Goal: Find specific page/section: Find specific page/section

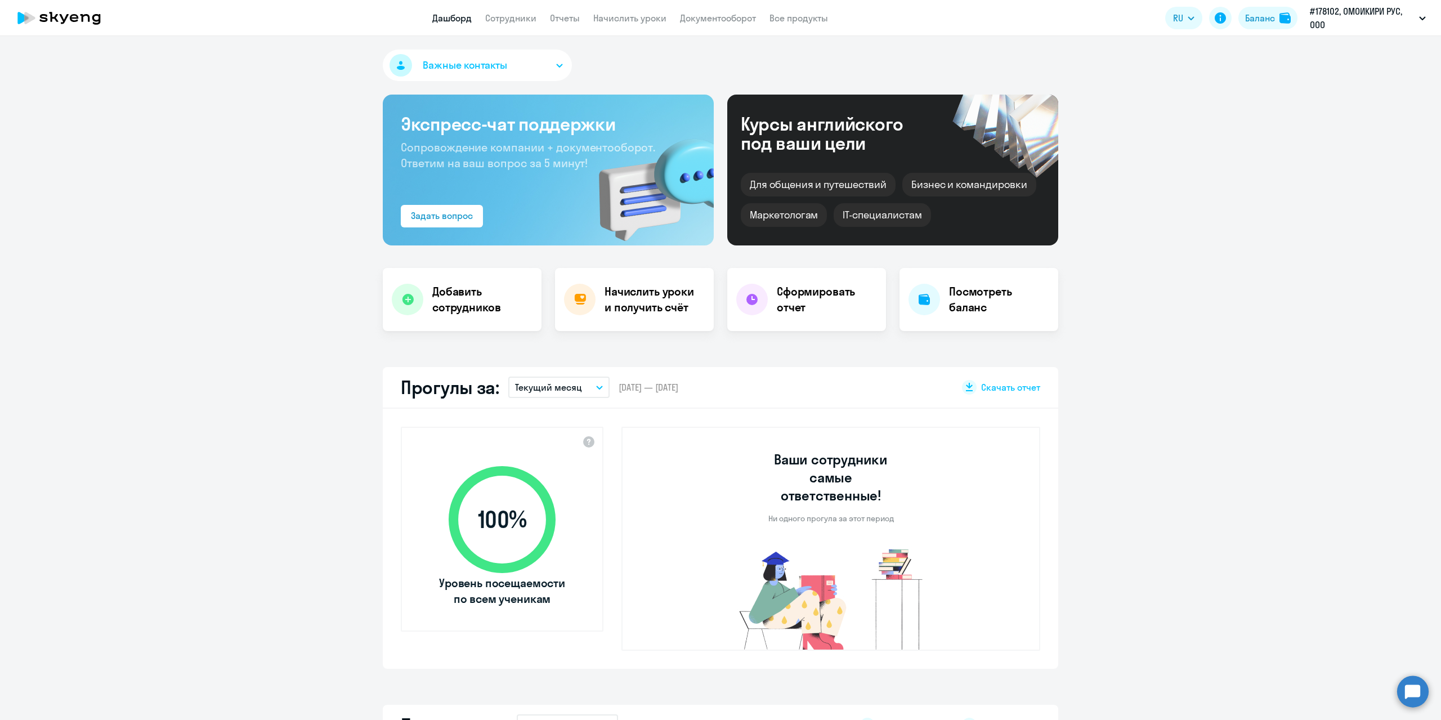
select select "30"
click at [513, 21] on link "Сотрудники" at bounding box center [510, 17] width 51 height 11
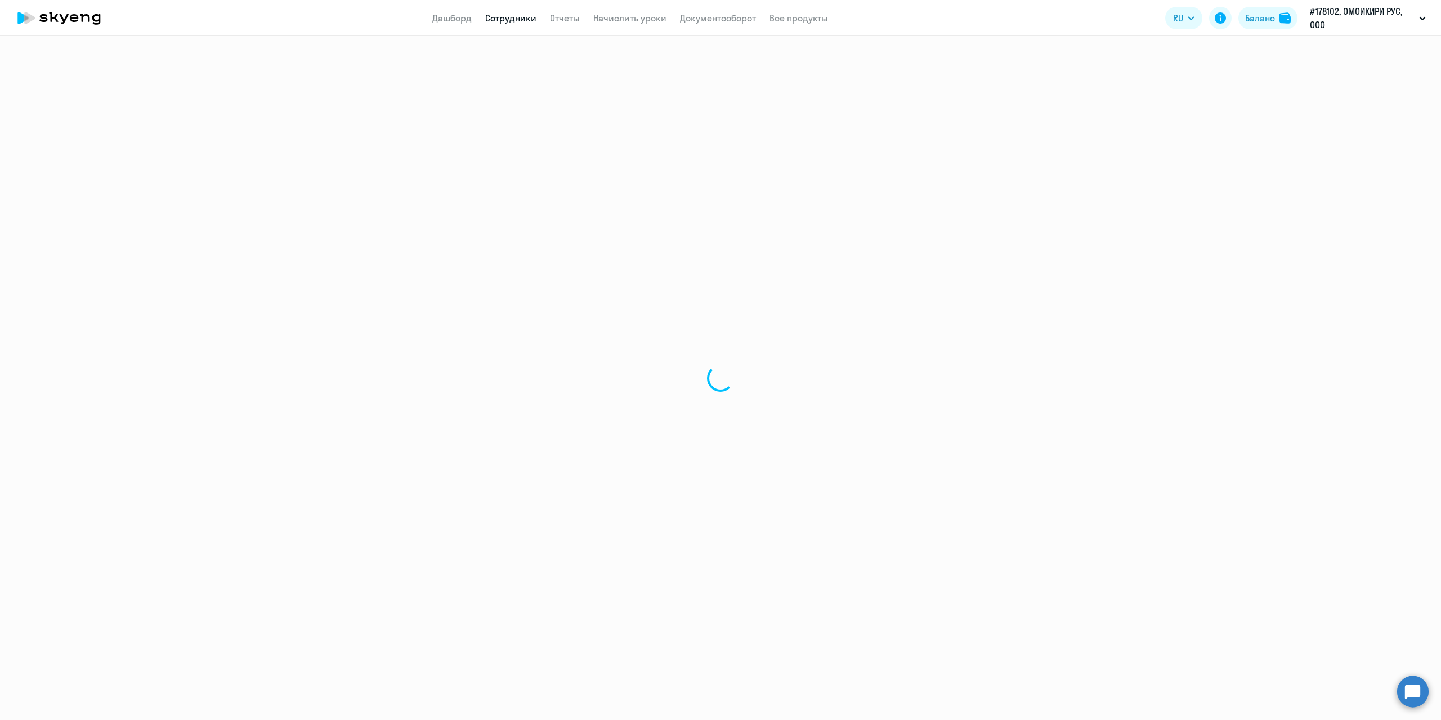
select select "30"
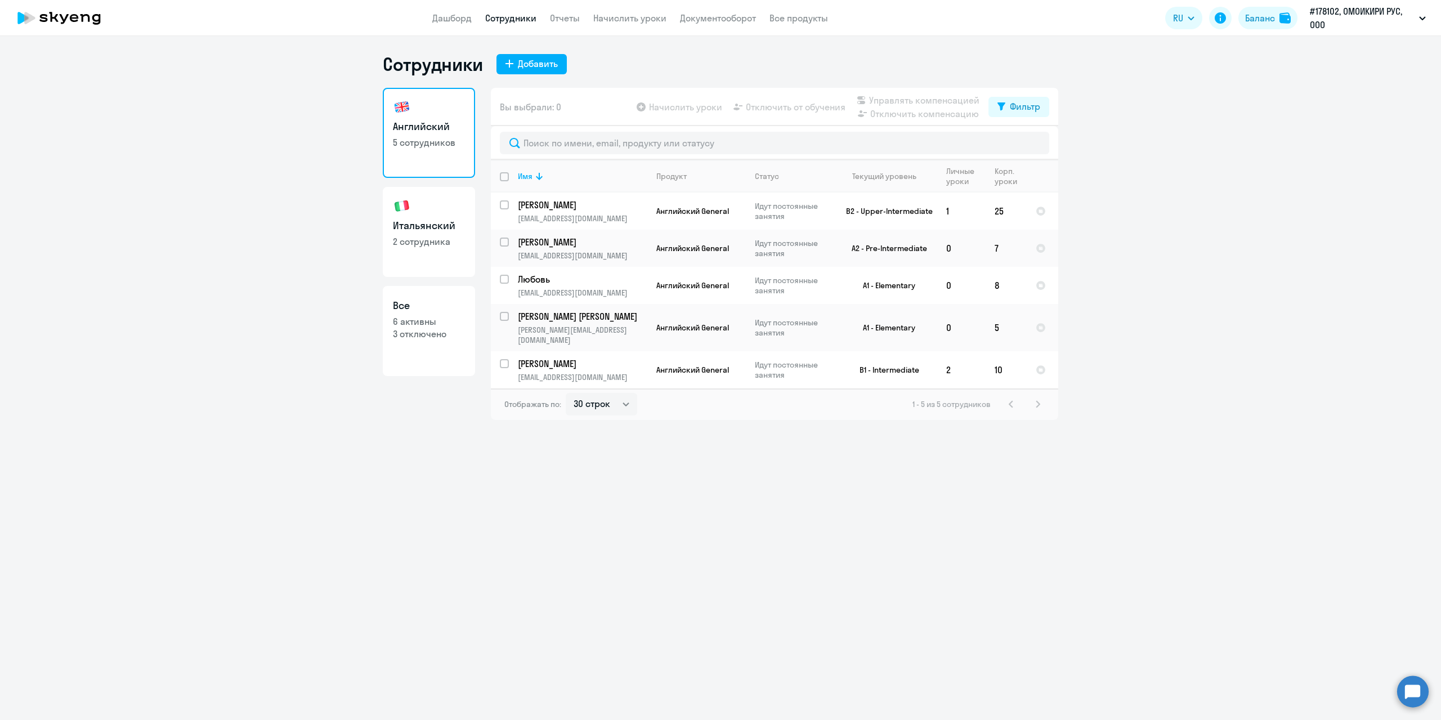
click at [418, 256] on link "Итальянский 2 сотрудника" at bounding box center [429, 232] width 92 height 90
select select "30"
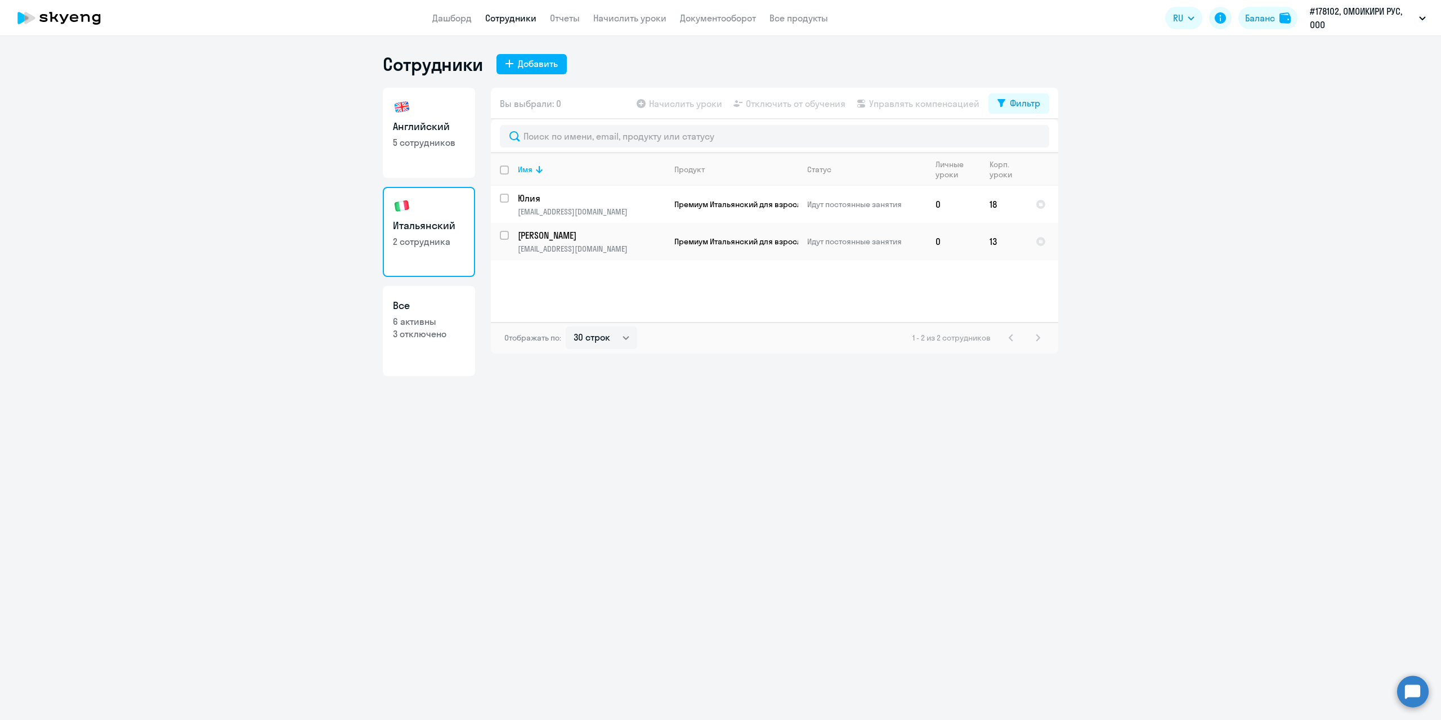
click at [431, 151] on link "Английский 5 сотрудников" at bounding box center [429, 133] width 92 height 90
select select "30"
